Goal: Communication & Community: Connect with others

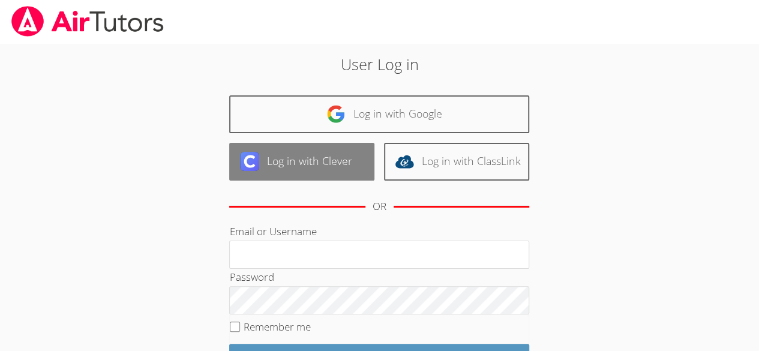
click at [314, 153] on link "Log in with Clever" at bounding box center [301, 162] width 145 height 38
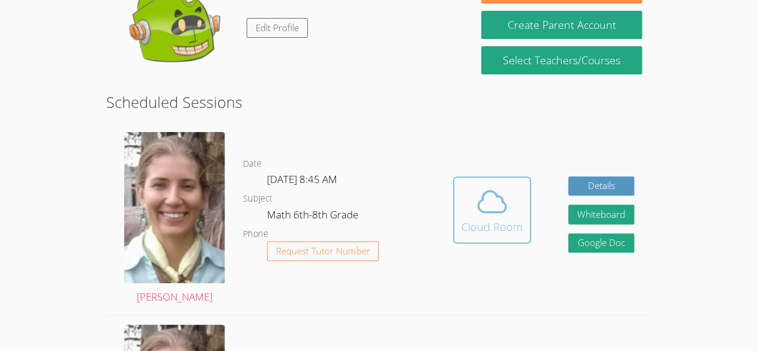
scroll to position [145, 0]
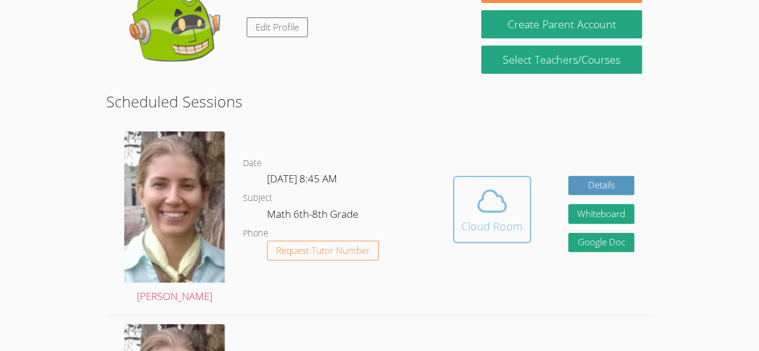
click at [519, 226] on div "Cloud Room" at bounding box center [492, 226] width 61 height 17
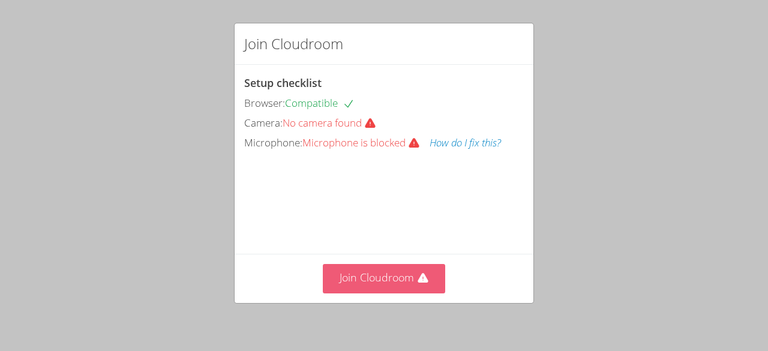
click at [381, 280] on button "Join Cloudroom" at bounding box center [384, 278] width 123 height 29
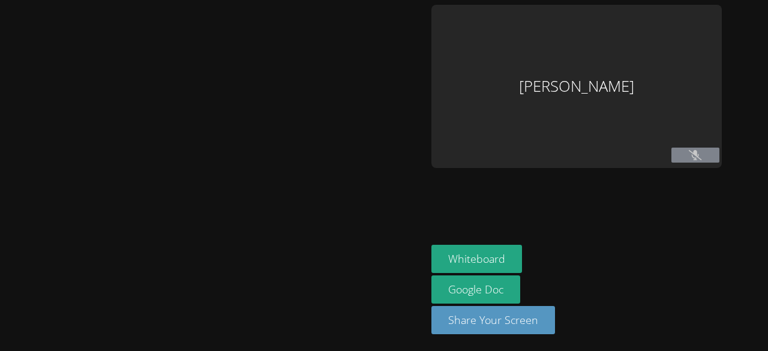
click at [381, 280] on div "Asdry Suzana Dominguez Whiteboard Google Doc Share Your Screen" at bounding box center [384, 175] width 768 height 351
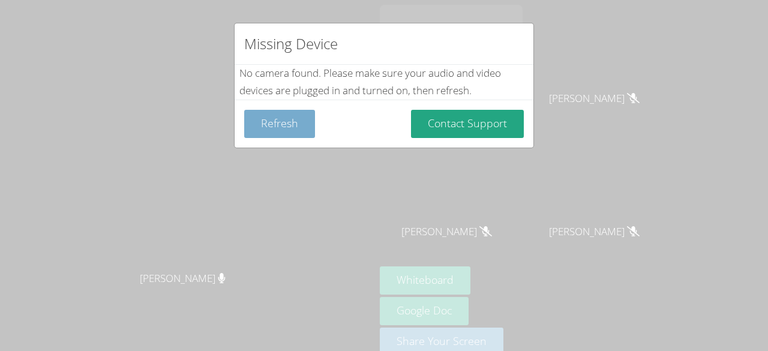
click at [287, 122] on button "Refresh" at bounding box center [279, 124] width 71 height 28
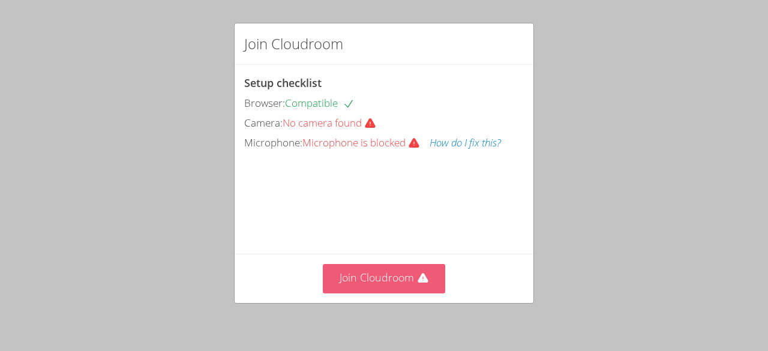
click at [376, 278] on button "Join Cloudroom" at bounding box center [384, 278] width 123 height 29
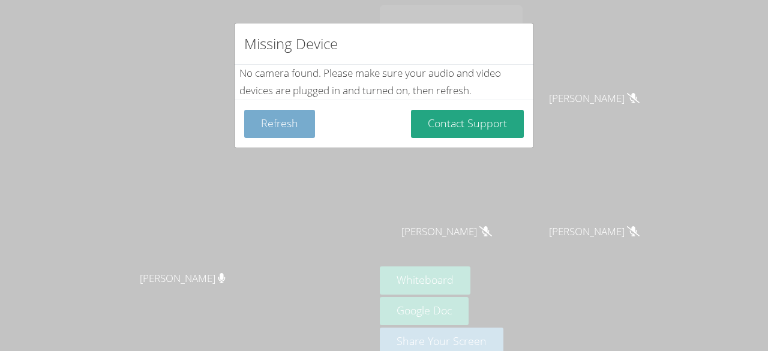
click at [289, 110] on button "Refresh" at bounding box center [279, 124] width 71 height 28
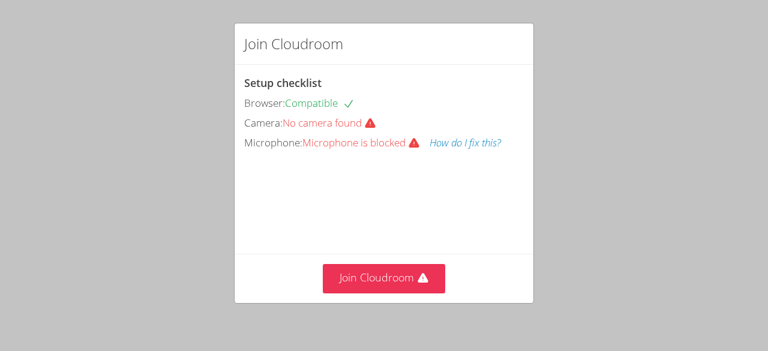
click at [366, 118] on span "No camera found" at bounding box center [334, 123] width 103 height 14
click at [352, 122] on span "No camera found" at bounding box center [334, 123] width 103 height 14
click at [345, 126] on span "No camera found" at bounding box center [334, 123] width 103 height 14
click at [343, 127] on span "No camera found" at bounding box center [334, 123] width 103 height 14
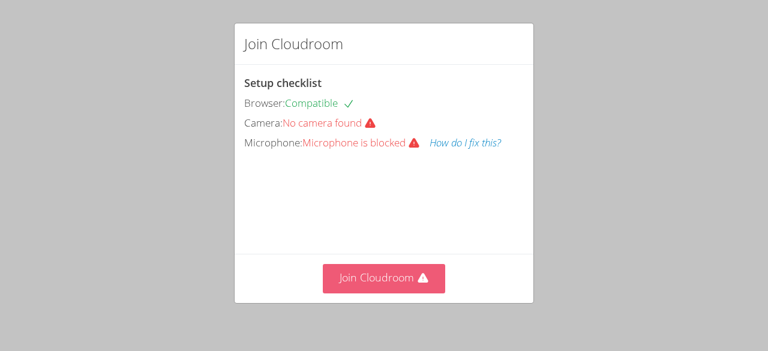
click at [388, 278] on button "Join Cloudroom" at bounding box center [384, 278] width 123 height 29
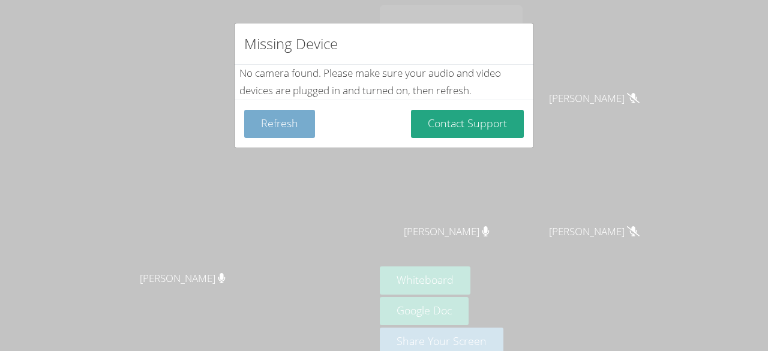
click at [282, 124] on button "Refresh" at bounding box center [279, 124] width 71 height 28
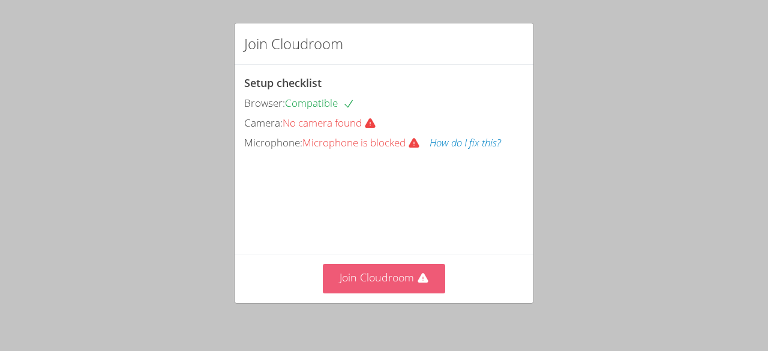
click at [361, 288] on button "Join Cloudroom" at bounding box center [384, 278] width 123 height 29
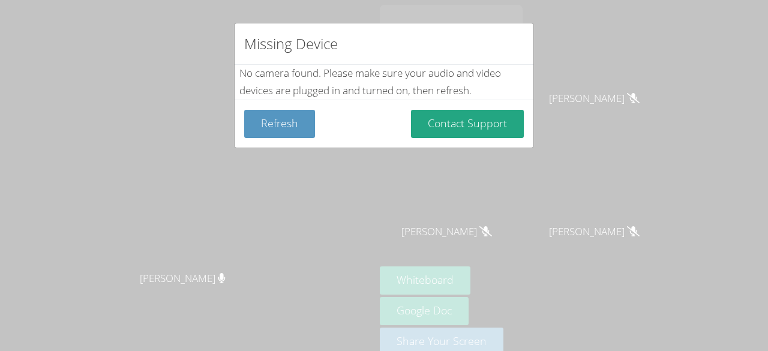
click at [327, 216] on div "Missing Device No camera found . Please make sure your audio and video devices …" at bounding box center [384, 175] width 768 height 351
click at [270, 115] on button "Refresh" at bounding box center [279, 124] width 71 height 28
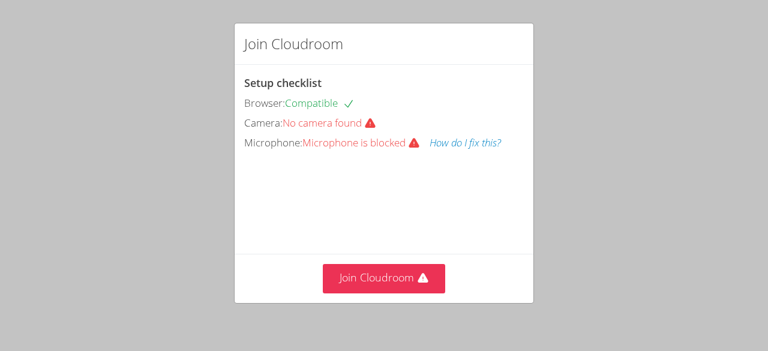
click at [152, 228] on div "Join Cloudroom Setup checklist Browser: Compatible Camera: No camera found Micr…" at bounding box center [384, 175] width 768 height 351
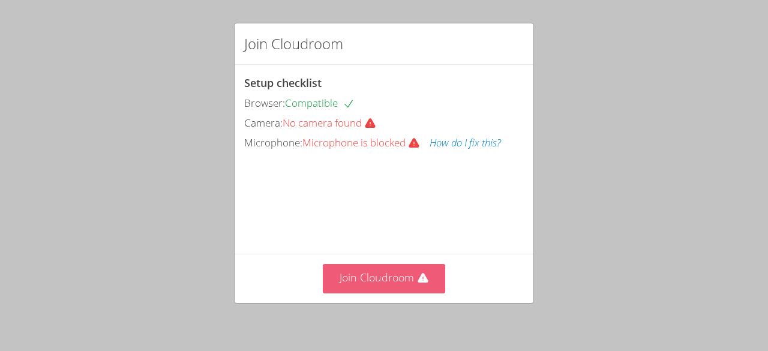
click at [348, 282] on button "Join Cloudroom" at bounding box center [384, 278] width 123 height 29
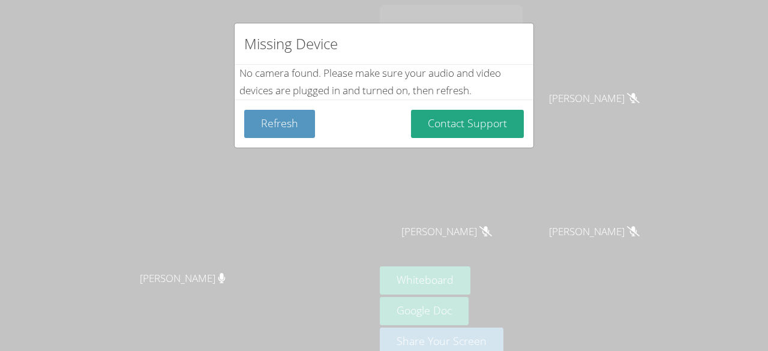
click at [379, 258] on div "Missing Device No camera found . Please make sure your audio and video devices …" at bounding box center [384, 175] width 768 height 351
click at [263, 122] on button "Refresh" at bounding box center [279, 124] width 71 height 28
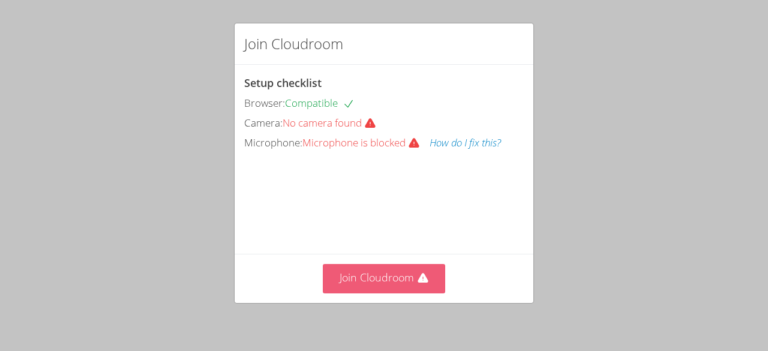
click at [334, 286] on button "Join Cloudroom" at bounding box center [384, 278] width 123 height 29
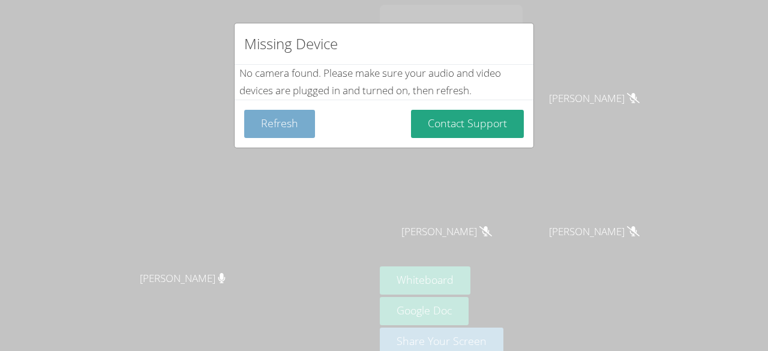
click at [275, 130] on button "Refresh" at bounding box center [279, 124] width 71 height 28
